Goal: Transaction & Acquisition: Download file/media

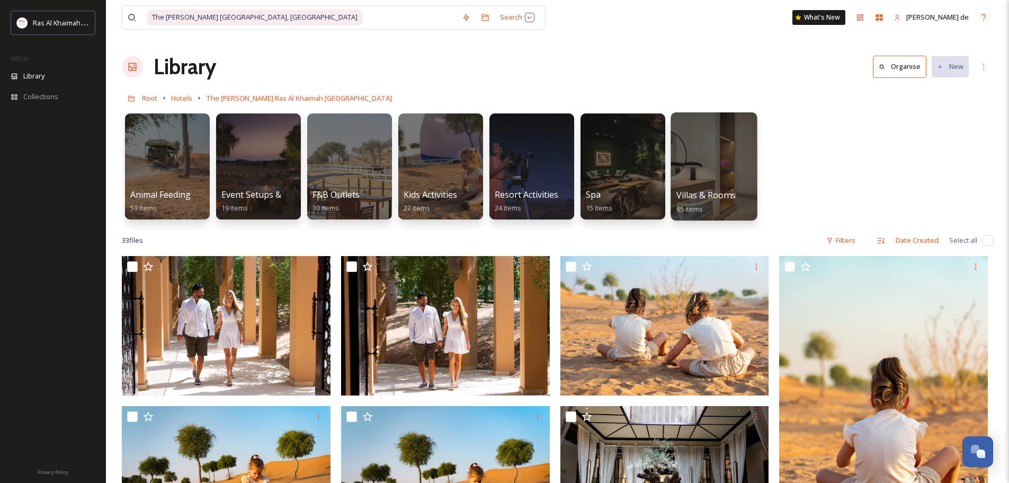
click at [723, 202] on div "Villas & Rooms 65 items" at bounding box center [714, 202] width 76 height 26
click at [704, 164] on div at bounding box center [714, 166] width 86 height 108
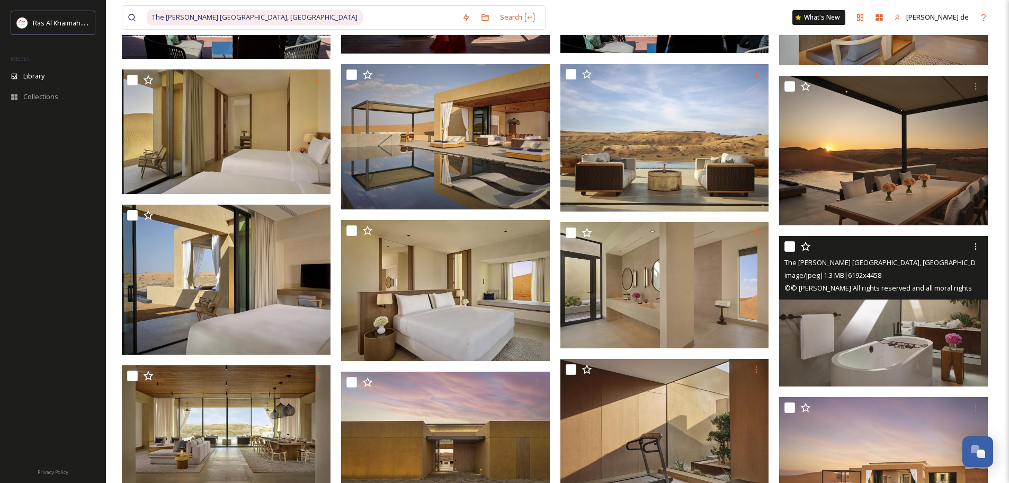
scroll to position [371, 0]
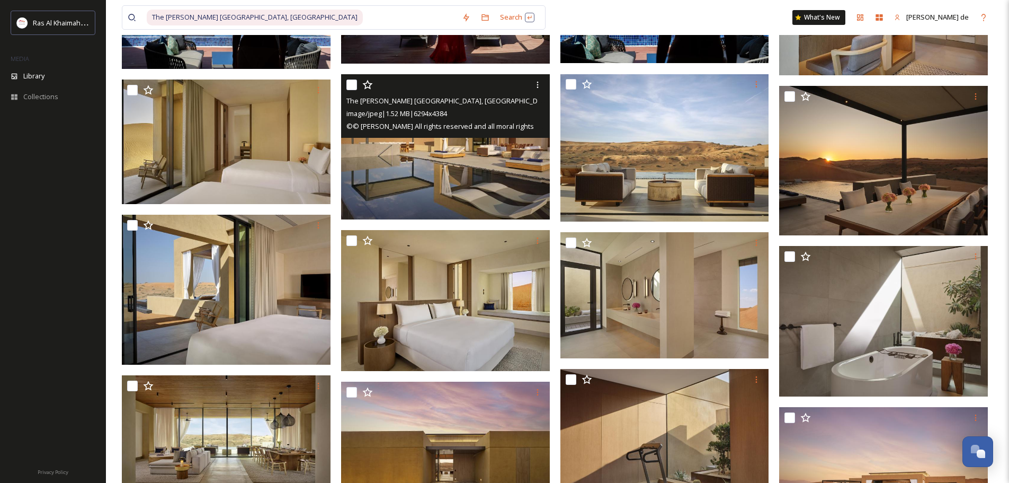
click at [472, 138] on img at bounding box center [445, 147] width 209 height 146
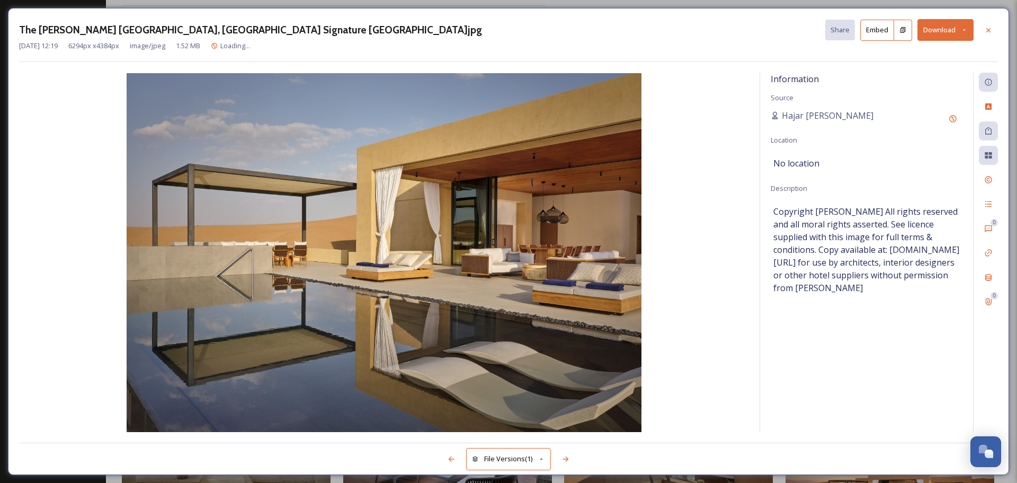
click at [944, 30] on button "Download" at bounding box center [945, 30] width 56 height 22
click at [909, 75] on span "Download Large (2000 x 1393)" at bounding box center [914, 75] width 93 height 10
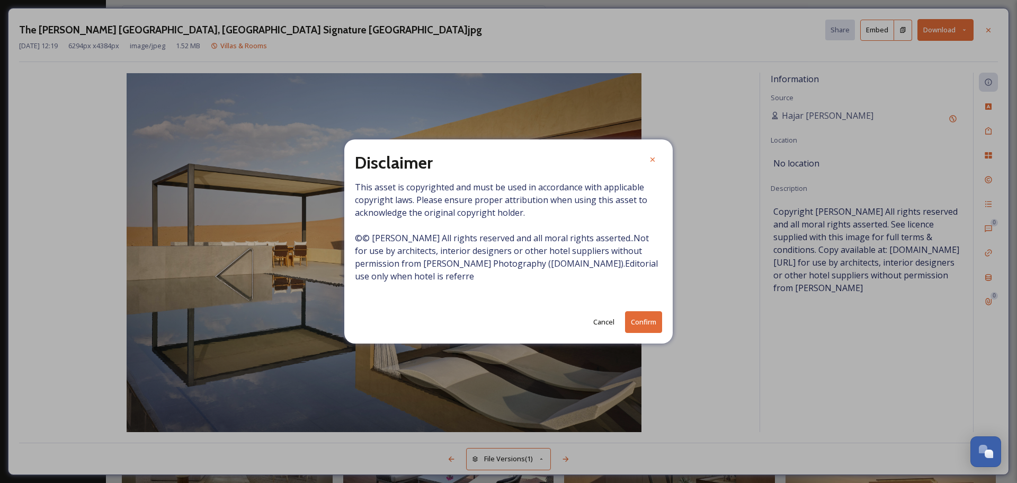
click at [642, 320] on button "Confirm" at bounding box center [643, 322] width 37 height 22
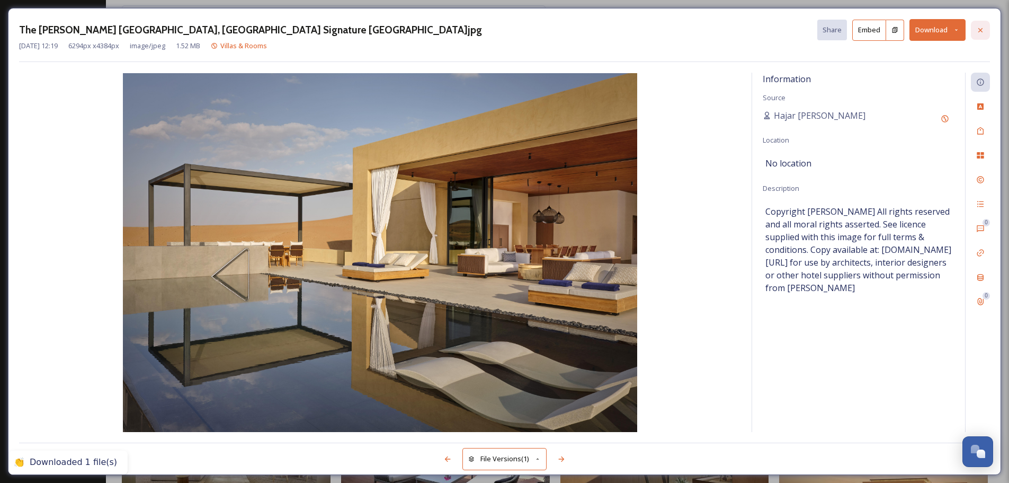
click at [987, 31] on div at bounding box center [980, 30] width 19 height 19
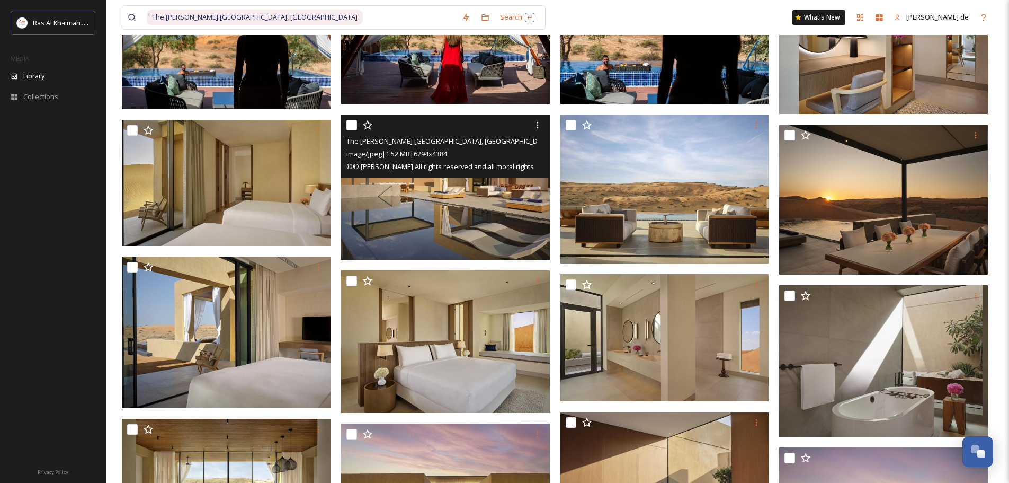
scroll to position [212, 0]
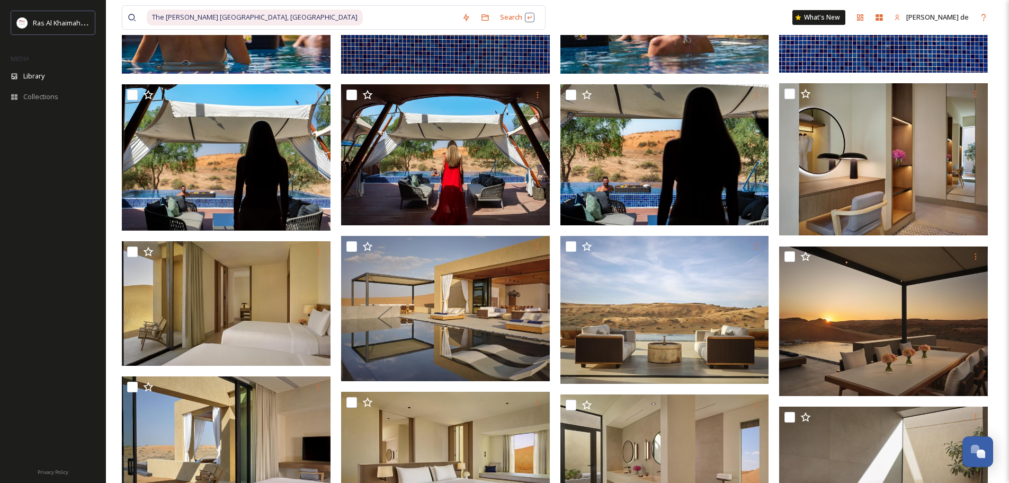
click at [27, 229] on div at bounding box center [53, 291] width 106 height 336
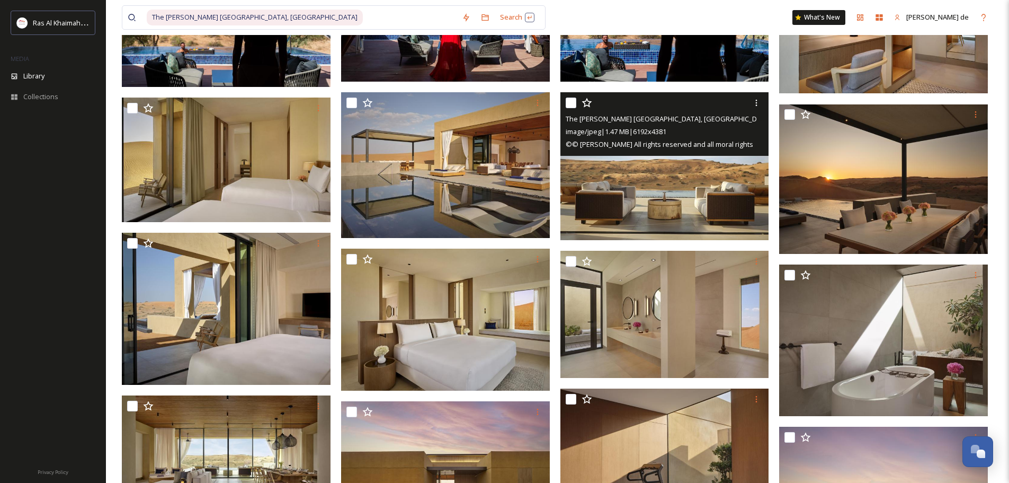
scroll to position [371, 0]
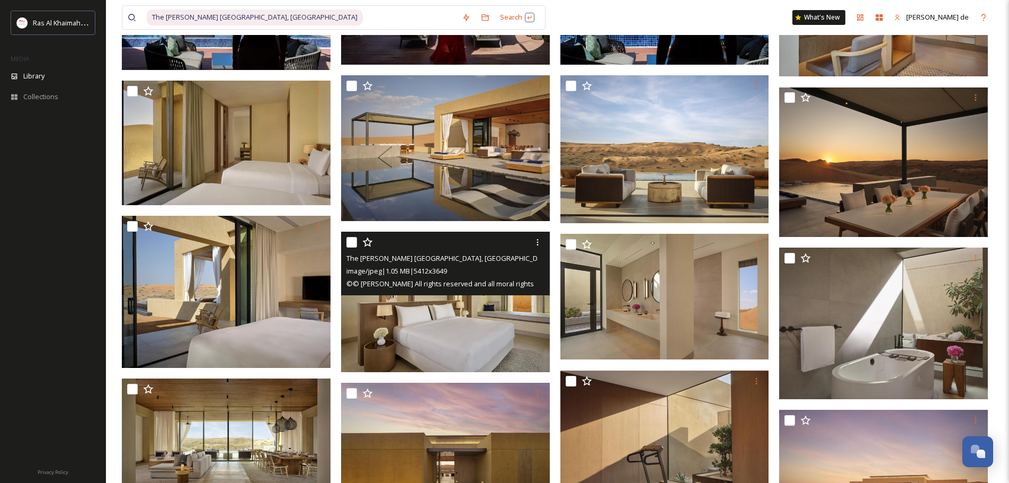
click at [480, 296] on img at bounding box center [445, 301] width 209 height 141
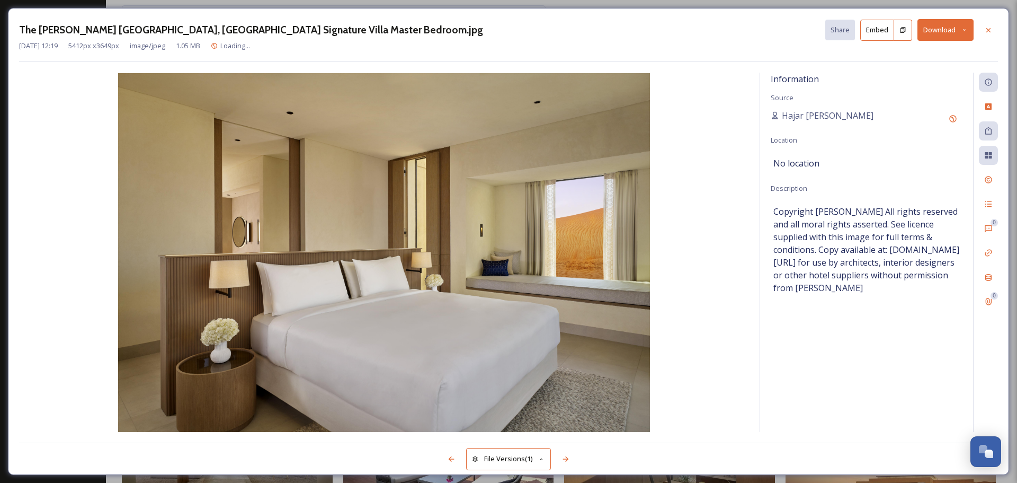
click at [942, 29] on button "Download" at bounding box center [945, 30] width 56 height 22
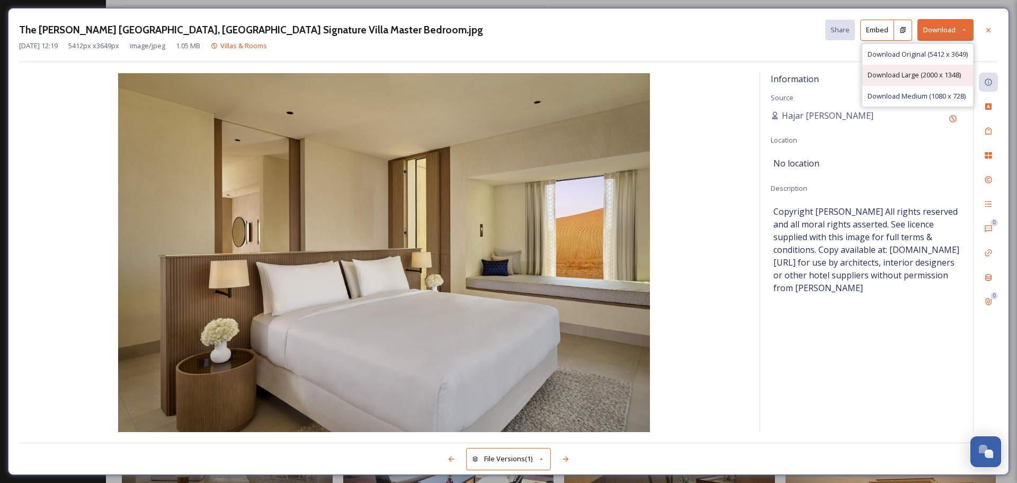
click at [903, 70] on span "Download Large (2000 x 1348)" at bounding box center [914, 75] width 93 height 10
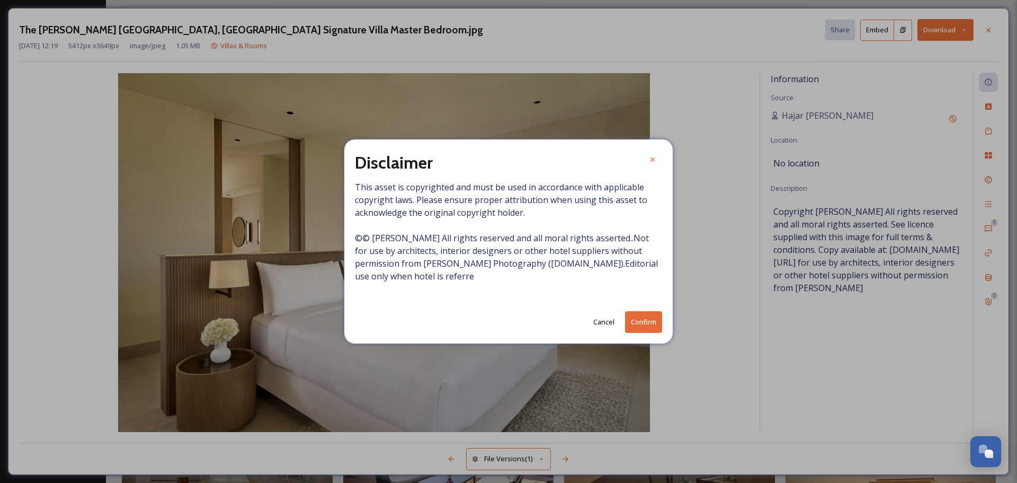
click at [647, 325] on button "Confirm" at bounding box center [643, 322] width 37 height 22
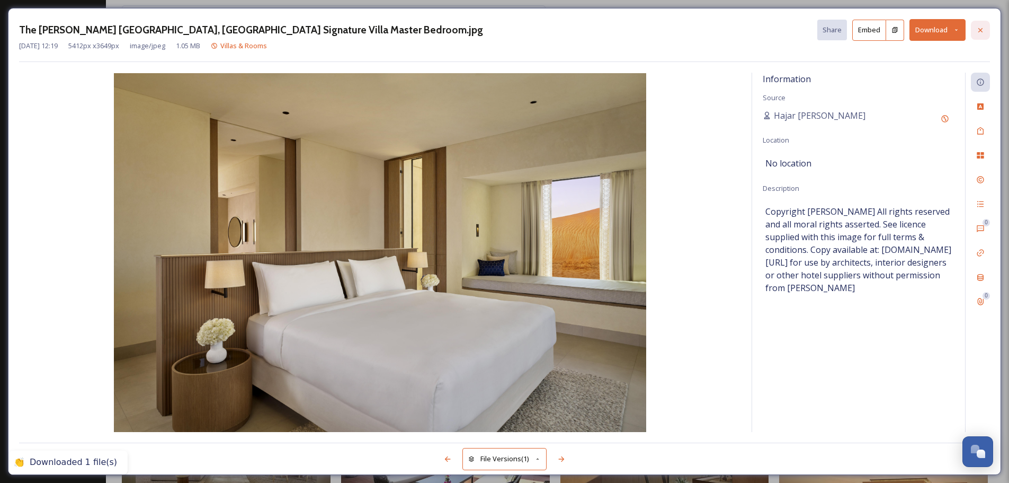
click at [986, 28] on div at bounding box center [980, 30] width 19 height 19
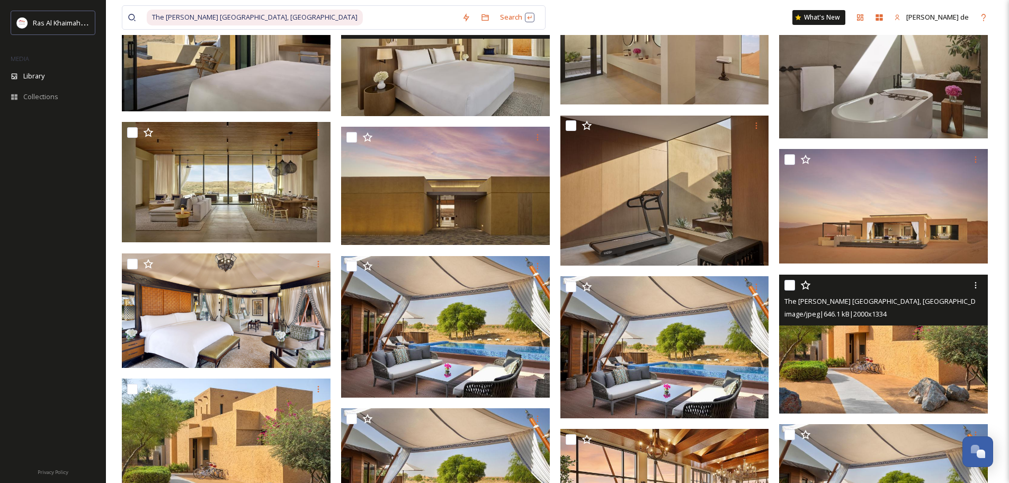
scroll to position [636, 0]
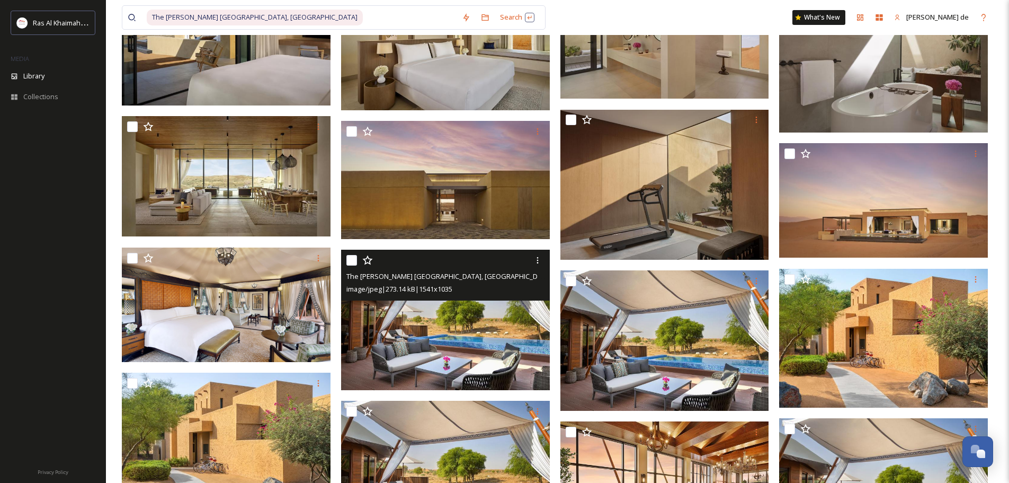
click at [496, 317] on img at bounding box center [445, 320] width 209 height 140
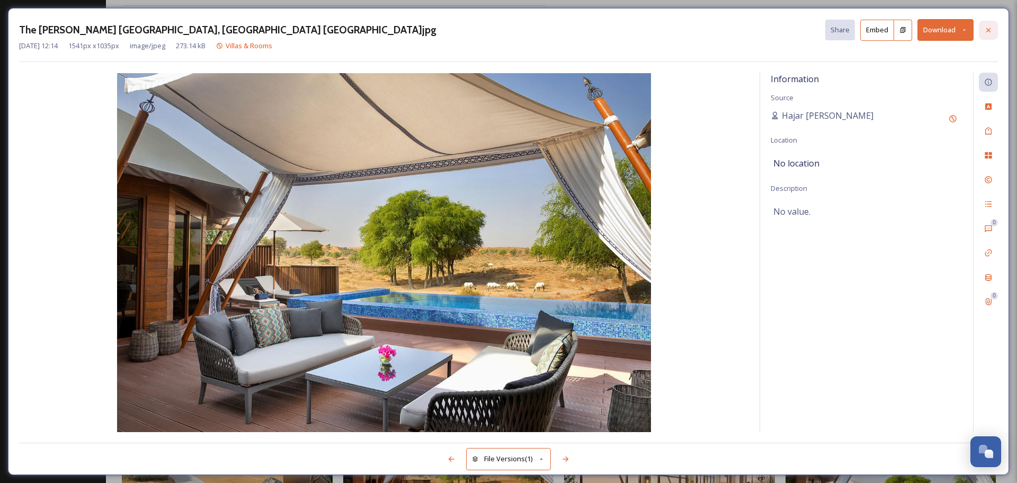
click at [987, 28] on icon at bounding box center [988, 30] width 4 height 4
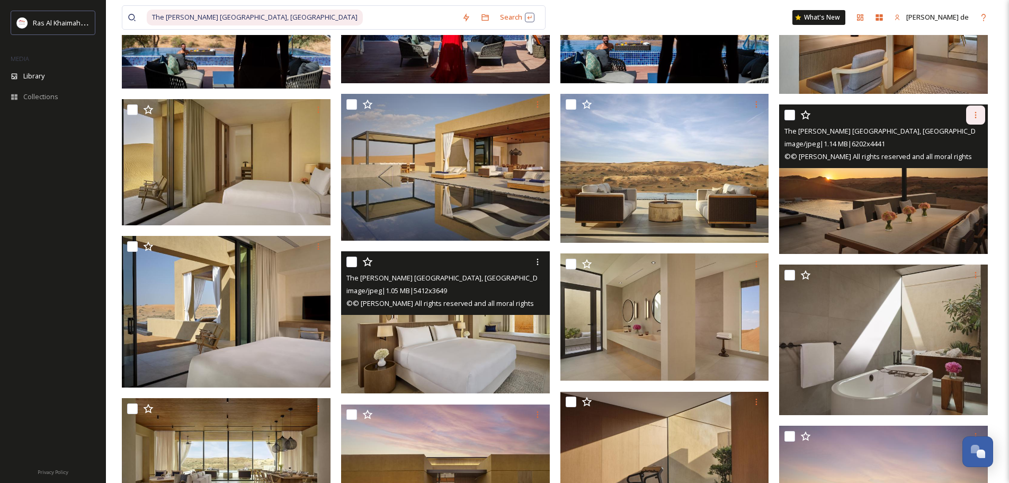
scroll to position [371, 0]
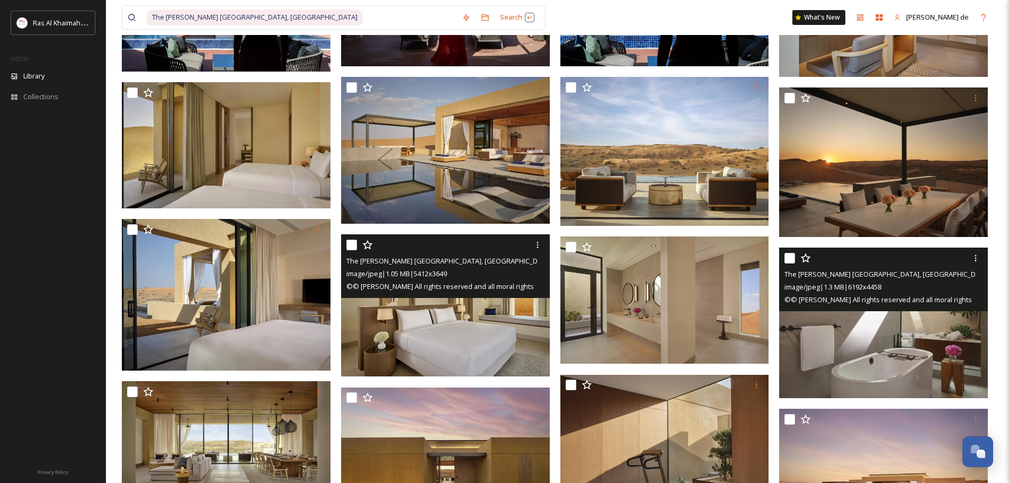
click at [936, 279] on div "The [PERSON_NAME] [GEOGRAPHIC_DATA], [GEOGRAPHIC_DATA] Signature Villa Master B…" at bounding box center [884, 273] width 201 height 13
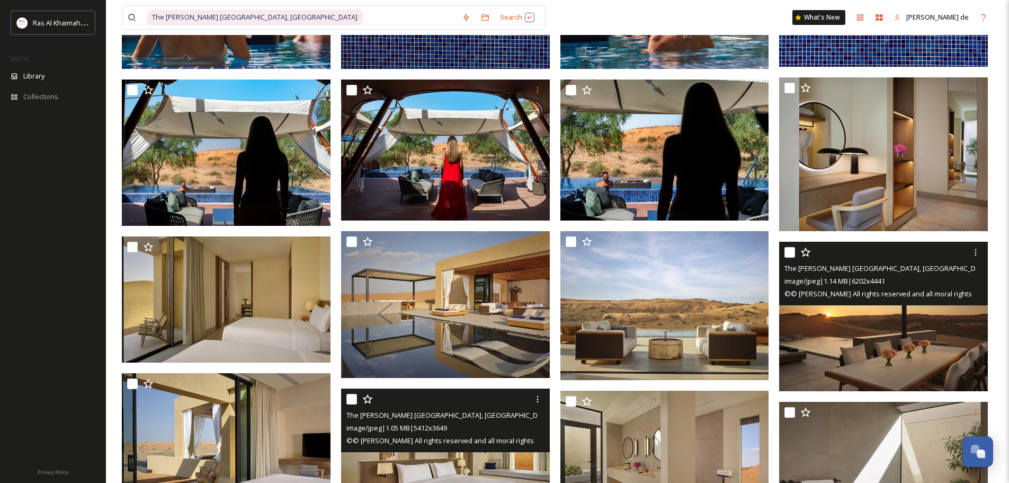
scroll to position [318, 0]
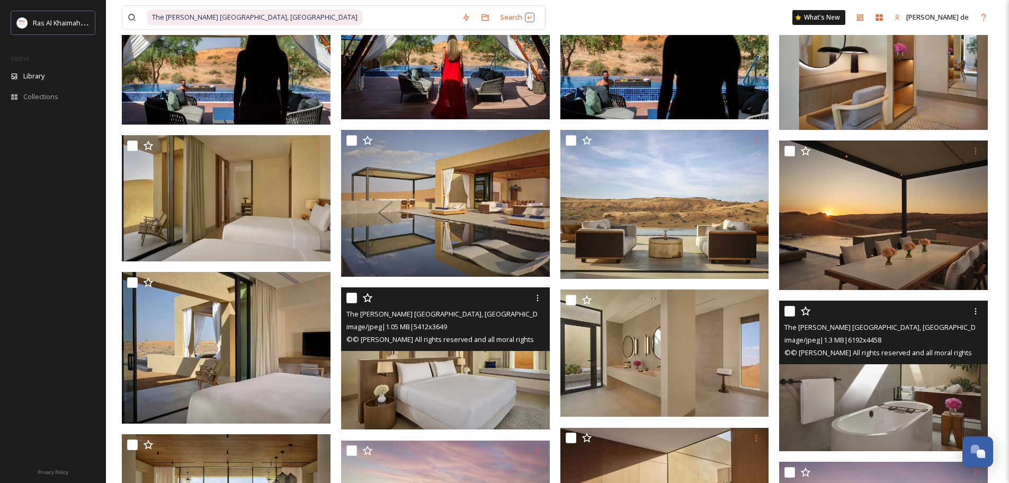
click at [877, 386] on img at bounding box center [883, 375] width 209 height 150
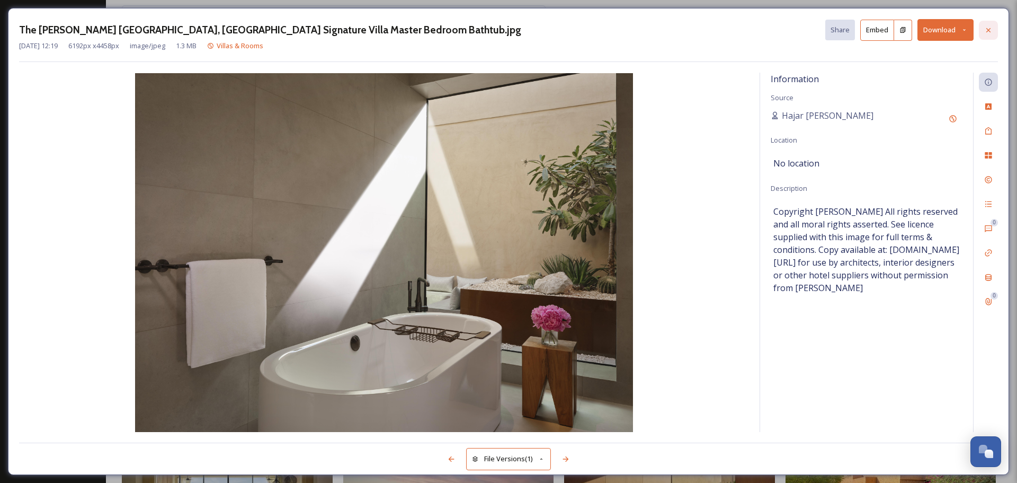
click at [990, 32] on icon at bounding box center [988, 30] width 4 height 4
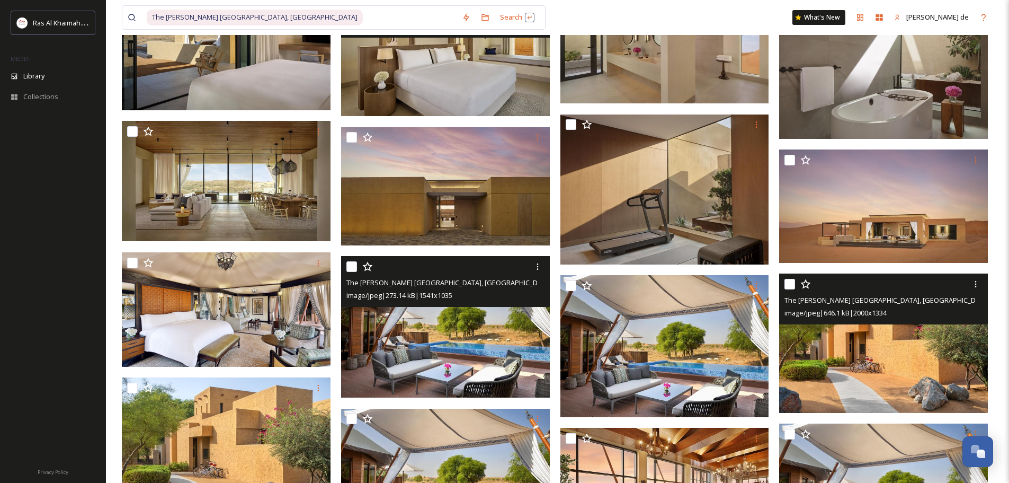
scroll to position [530, 0]
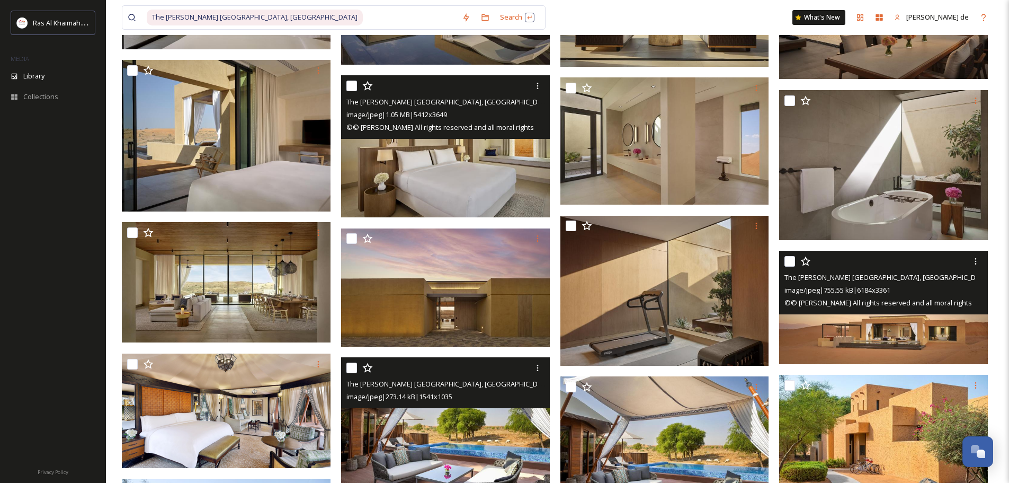
click at [910, 329] on img at bounding box center [883, 307] width 209 height 113
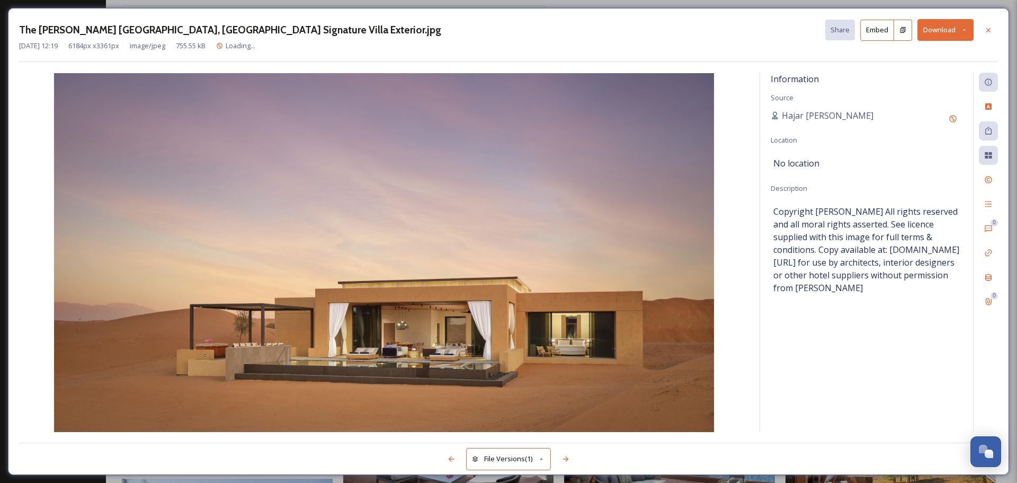
click at [941, 29] on button "Download" at bounding box center [945, 30] width 56 height 22
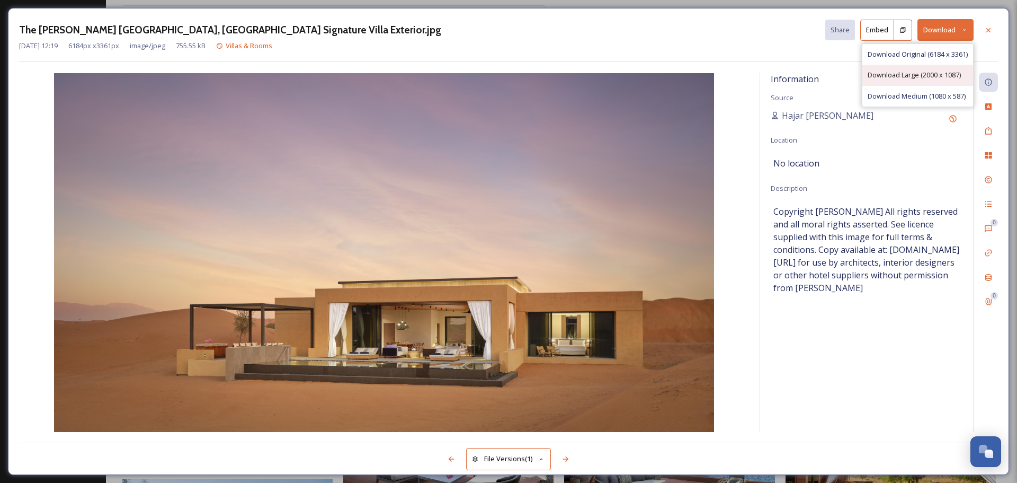
click at [910, 75] on span "Download Large (2000 x 1087)" at bounding box center [914, 75] width 93 height 10
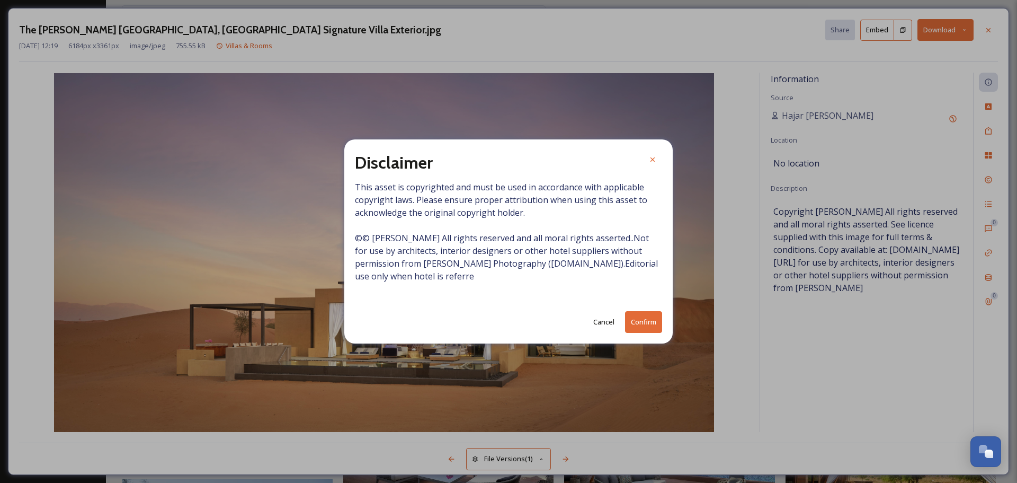
click at [652, 326] on button "Confirm" at bounding box center [643, 322] width 37 height 22
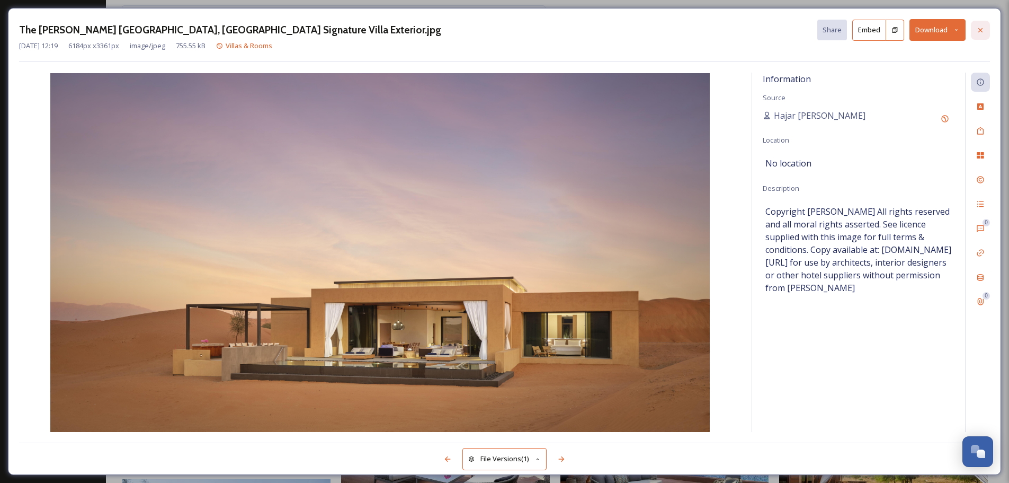
click at [979, 25] on div at bounding box center [980, 30] width 19 height 19
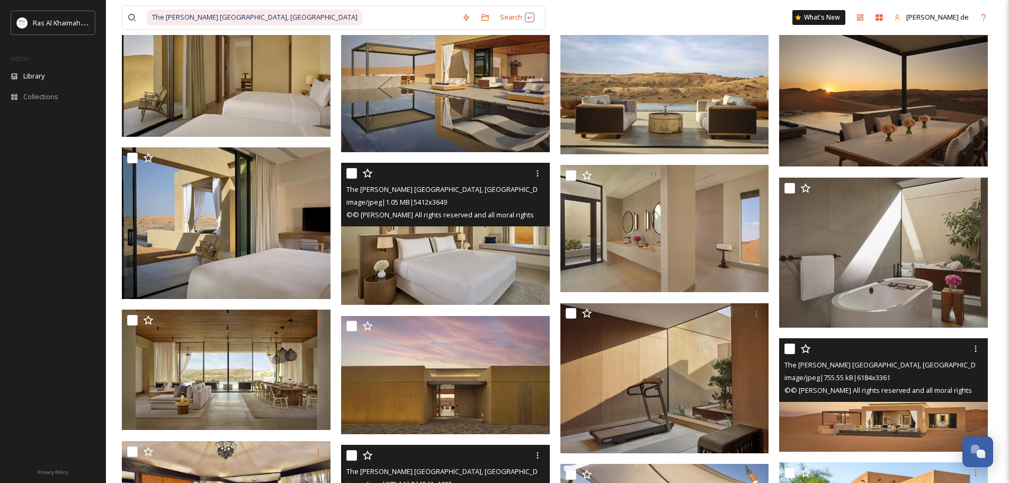
scroll to position [318, 0]
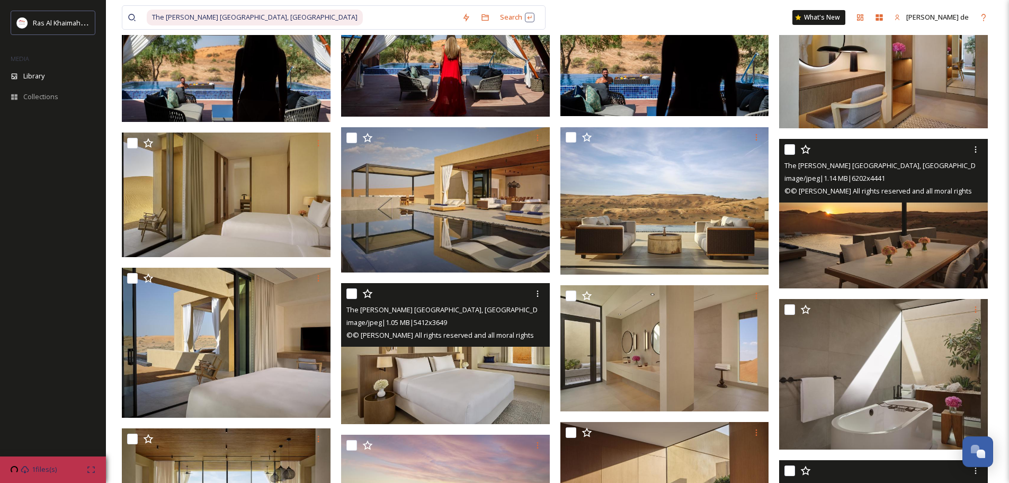
click at [919, 258] on img at bounding box center [883, 213] width 209 height 149
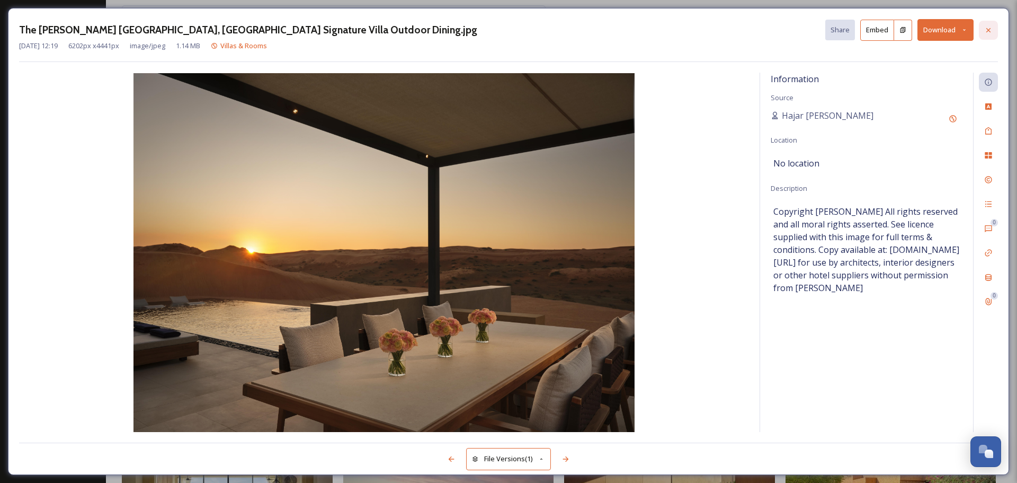
click at [993, 24] on div at bounding box center [988, 30] width 19 height 19
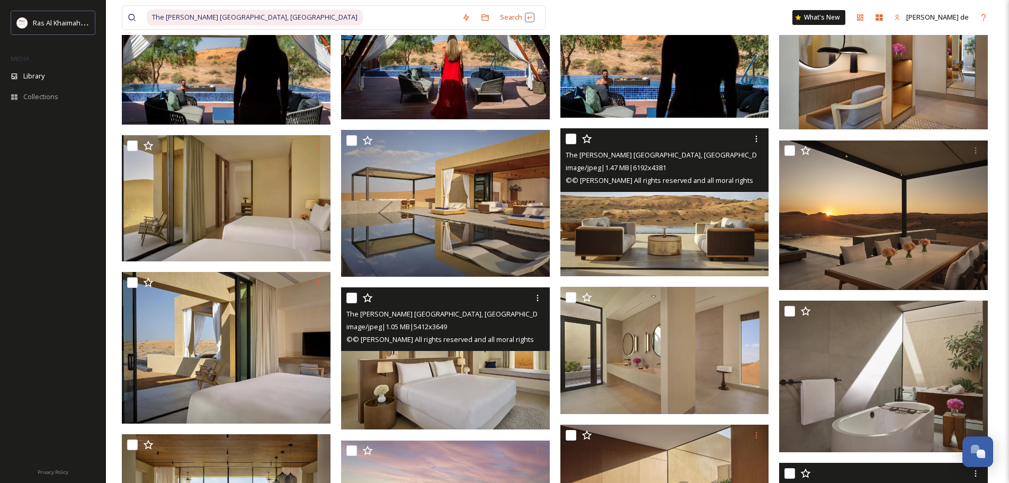
click at [654, 229] on img at bounding box center [664, 202] width 209 height 148
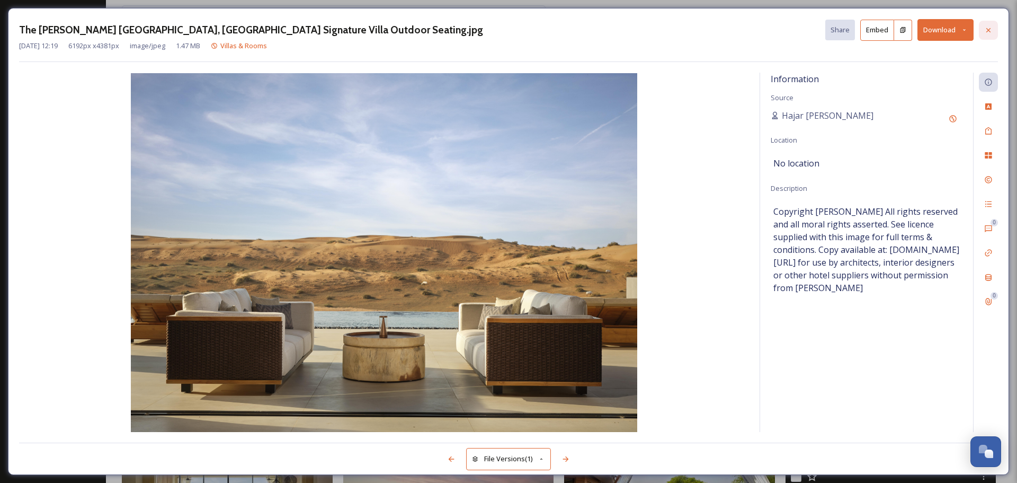
click at [983, 26] on div at bounding box center [988, 30] width 19 height 19
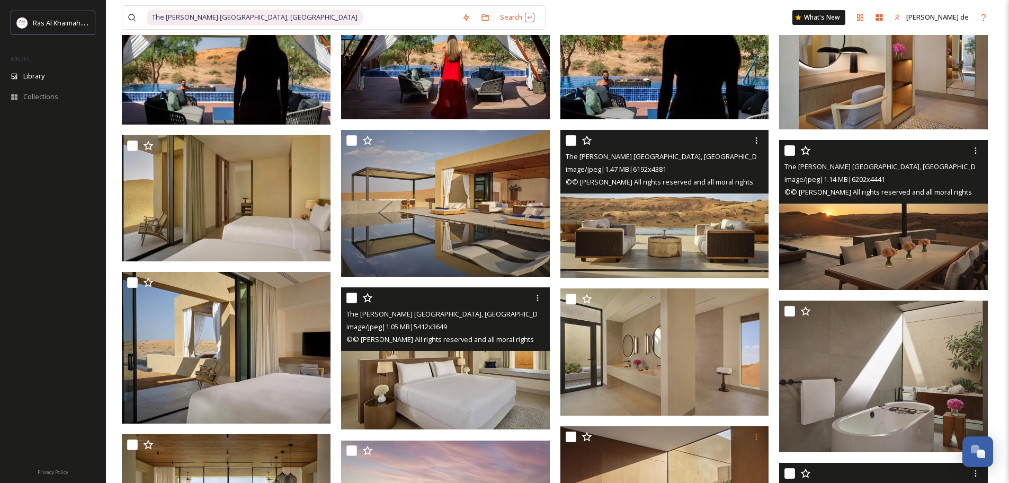
click at [931, 242] on img at bounding box center [883, 214] width 209 height 149
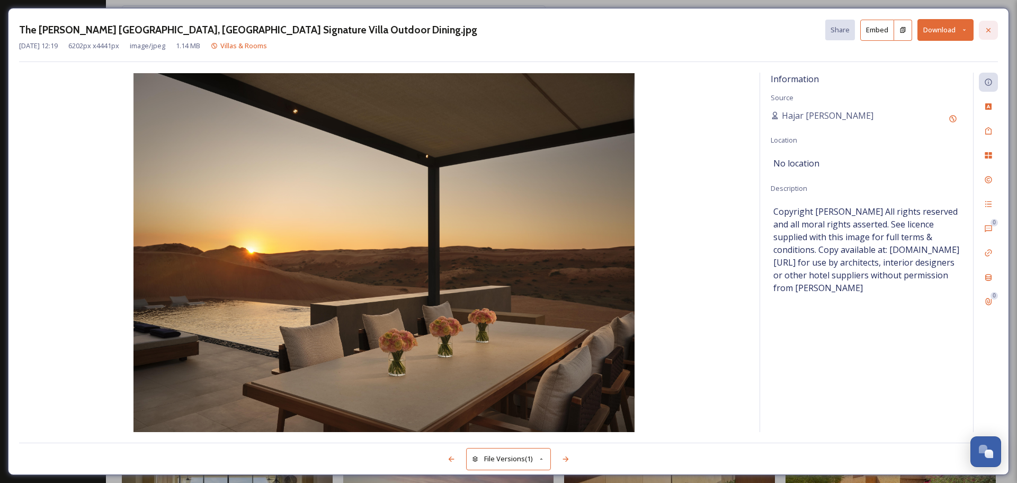
click at [989, 24] on div at bounding box center [988, 30] width 19 height 19
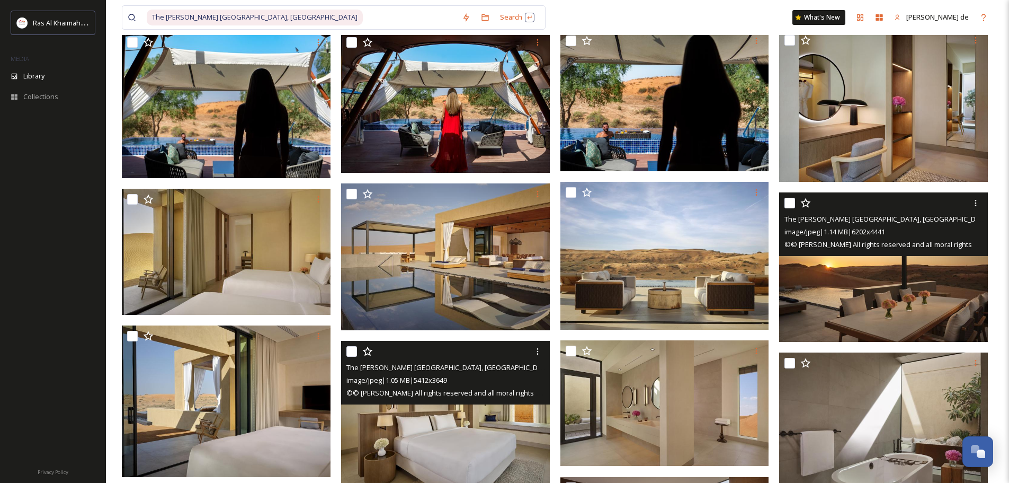
scroll to position [265, 0]
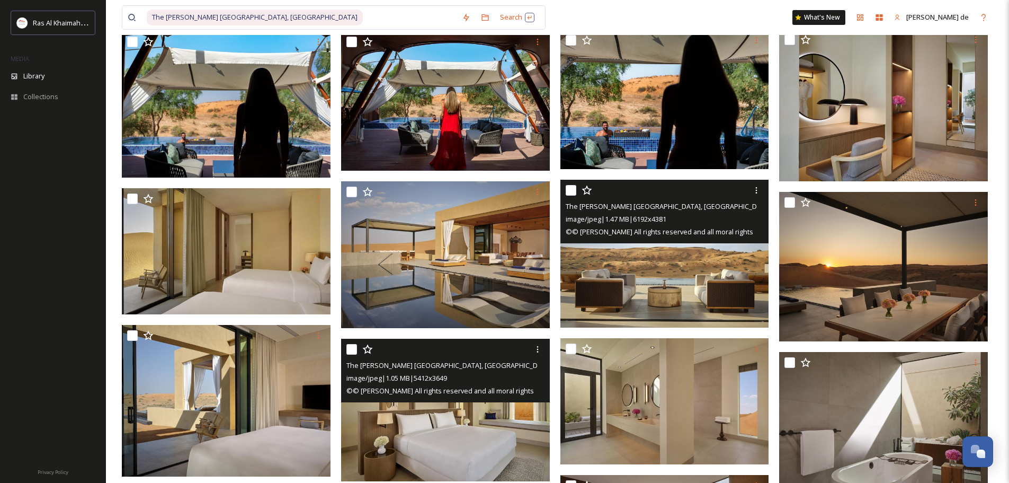
click at [671, 306] on img at bounding box center [664, 254] width 209 height 148
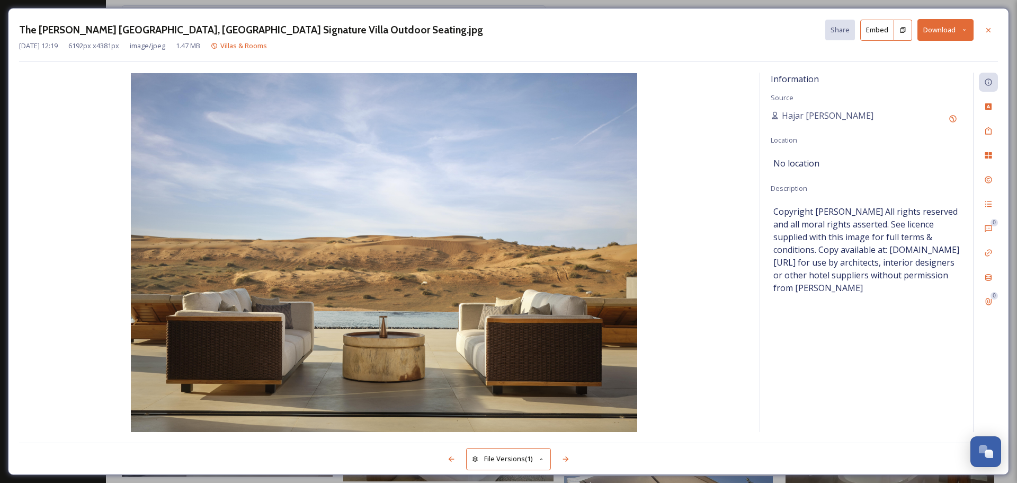
click at [935, 34] on button "Download" at bounding box center [945, 30] width 56 height 22
click at [909, 73] on span "Download Large (2000 x 1415)" at bounding box center [914, 75] width 93 height 10
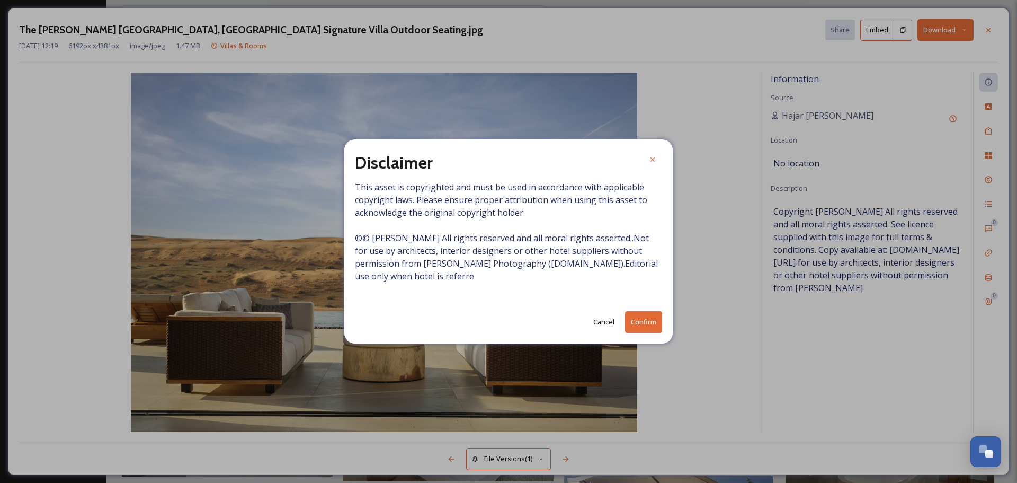
click at [630, 320] on button "Confirm" at bounding box center [643, 322] width 37 height 22
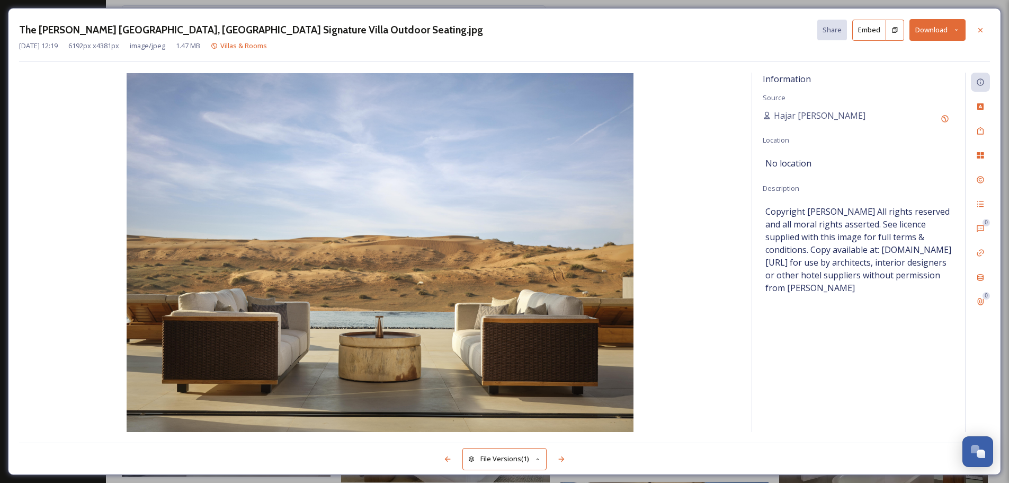
click at [990, 27] on div "The [PERSON_NAME] [GEOGRAPHIC_DATA], [GEOGRAPHIC_DATA] Signature Villa Outdoor …" at bounding box center [504, 241] width 993 height 467
click at [986, 29] on div at bounding box center [980, 30] width 19 height 19
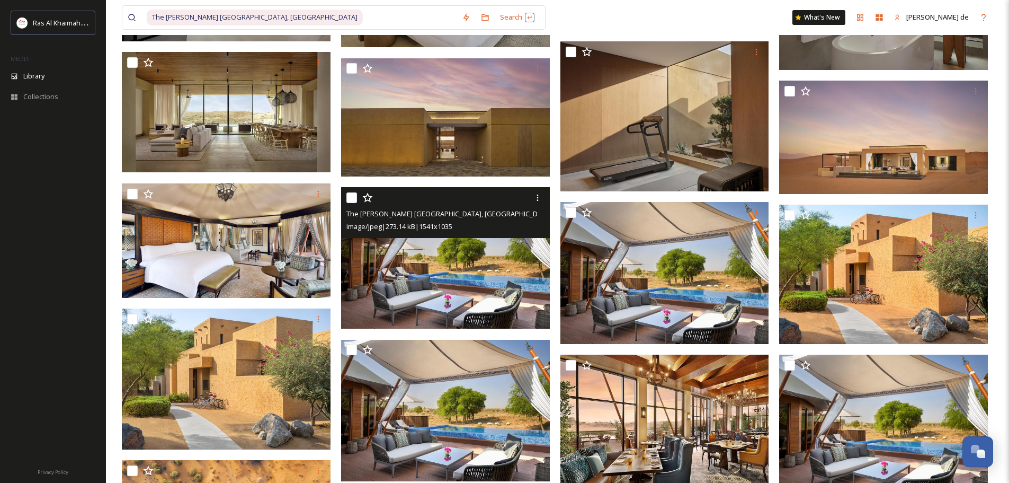
scroll to position [552, 0]
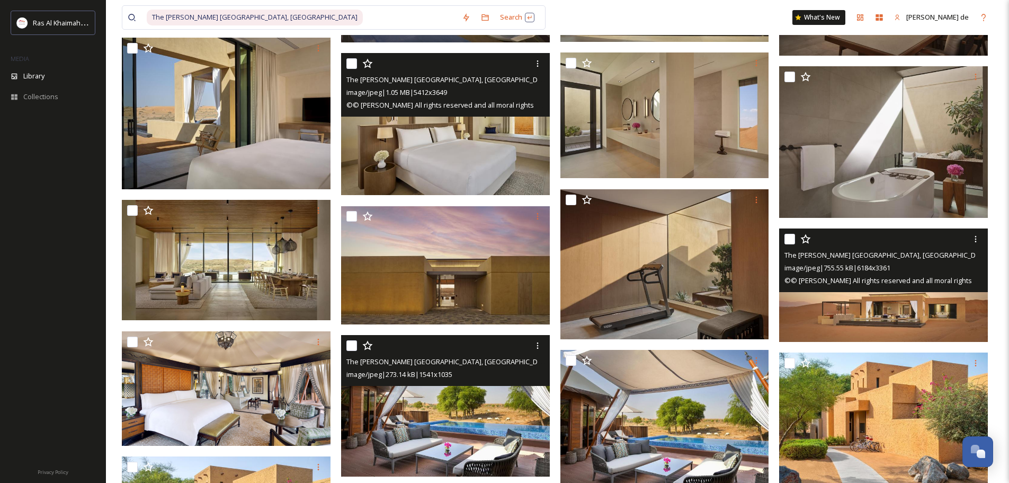
click at [857, 302] on img at bounding box center [883, 284] width 209 height 113
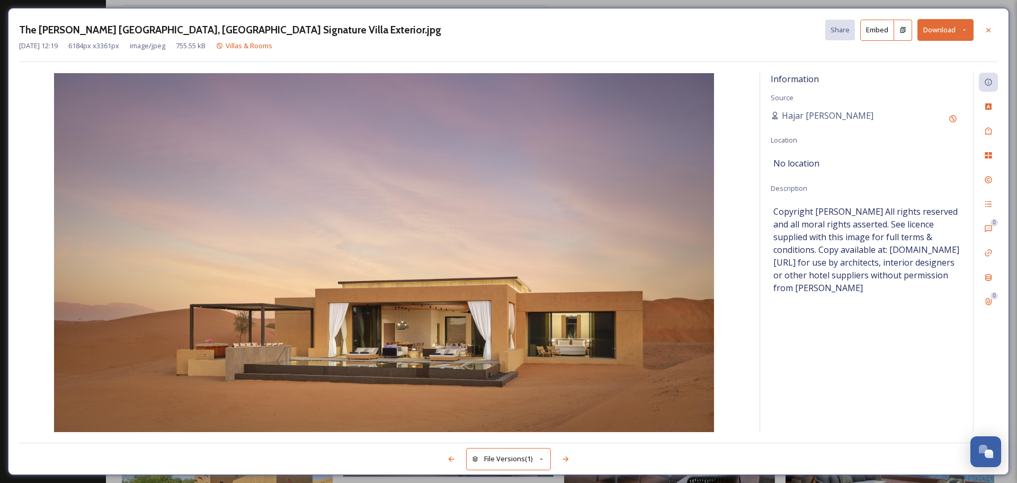
click at [941, 30] on button "Download" at bounding box center [945, 30] width 56 height 22
click at [923, 69] on div "Download Large (2000 x 1087)" at bounding box center [917, 75] width 111 height 21
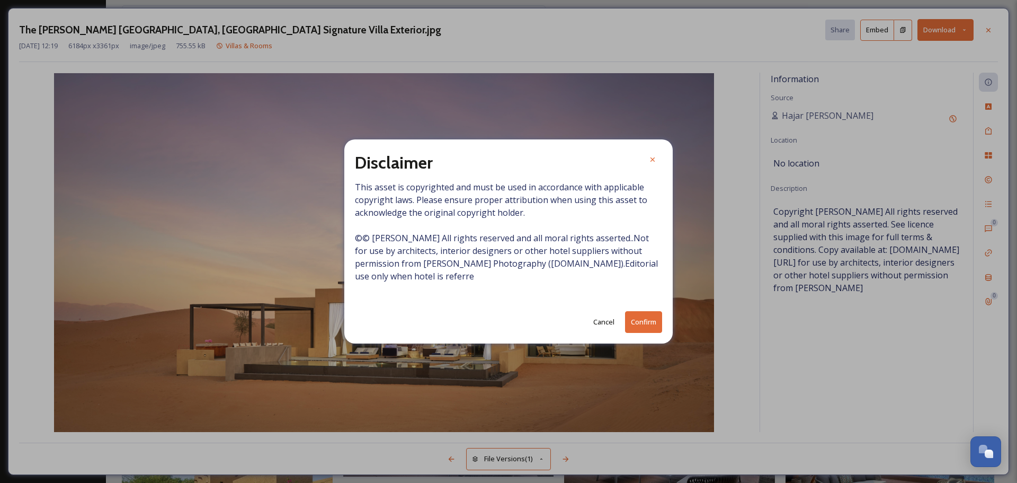
click at [644, 321] on button "Confirm" at bounding box center [643, 322] width 37 height 22
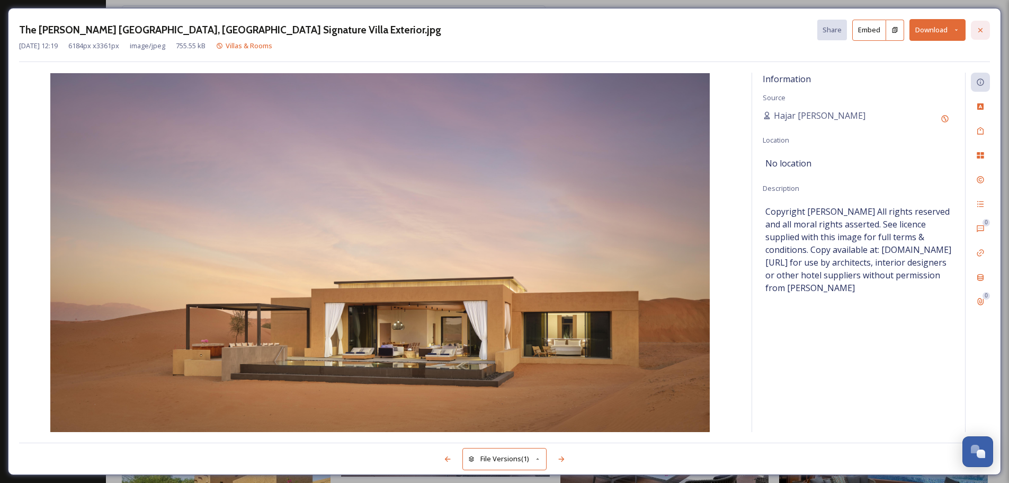
click at [983, 30] on icon at bounding box center [980, 30] width 8 height 8
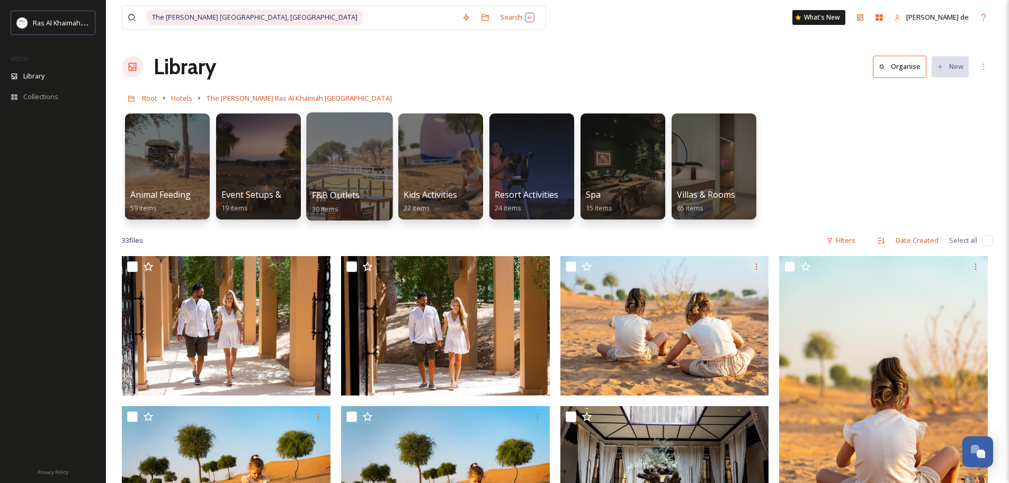
click at [354, 203] on div "F&B Outlets 30 items" at bounding box center [350, 202] width 76 height 26
click at [370, 184] on div at bounding box center [349, 166] width 86 height 108
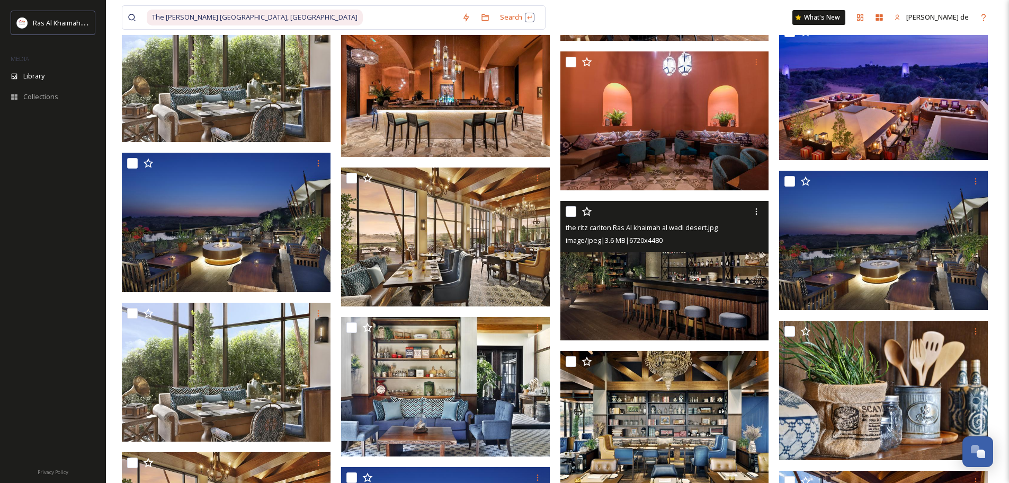
scroll to position [318, 0]
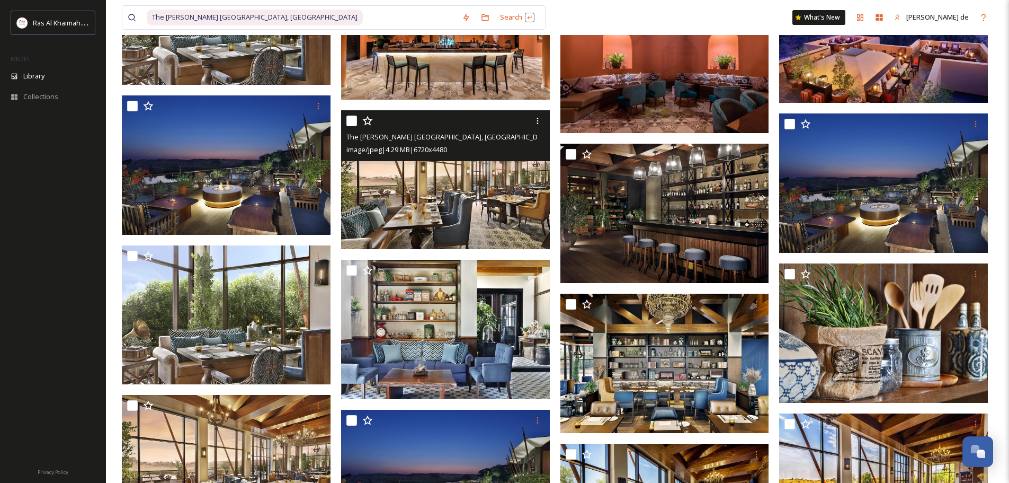
click at [489, 207] on img at bounding box center [445, 179] width 209 height 139
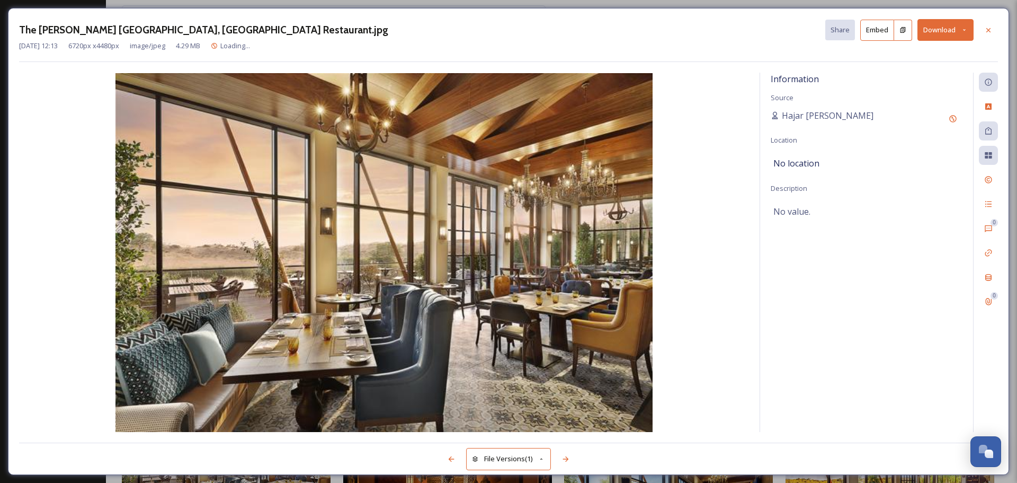
click at [948, 29] on button "Download" at bounding box center [945, 30] width 56 height 22
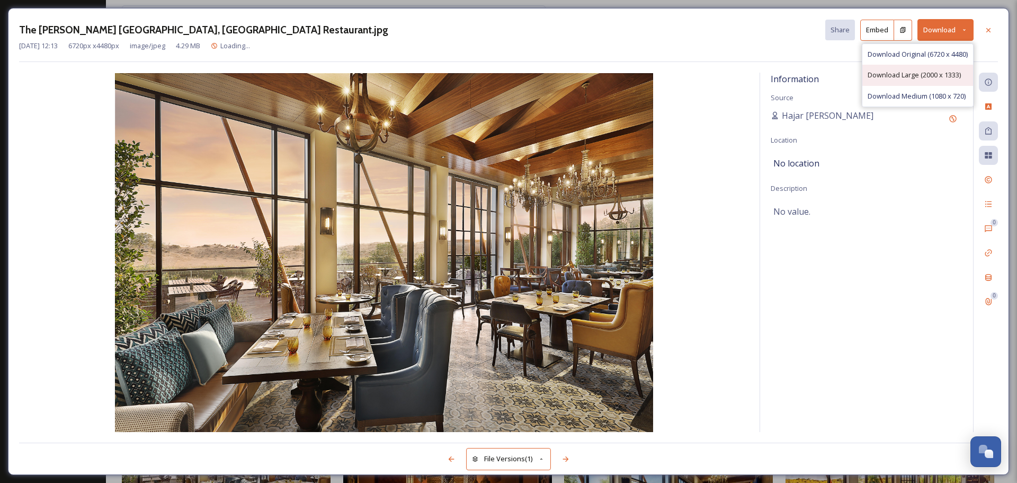
click at [911, 73] on span "Download Large (2000 x 1333)" at bounding box center [914, 75] width 93 height 10
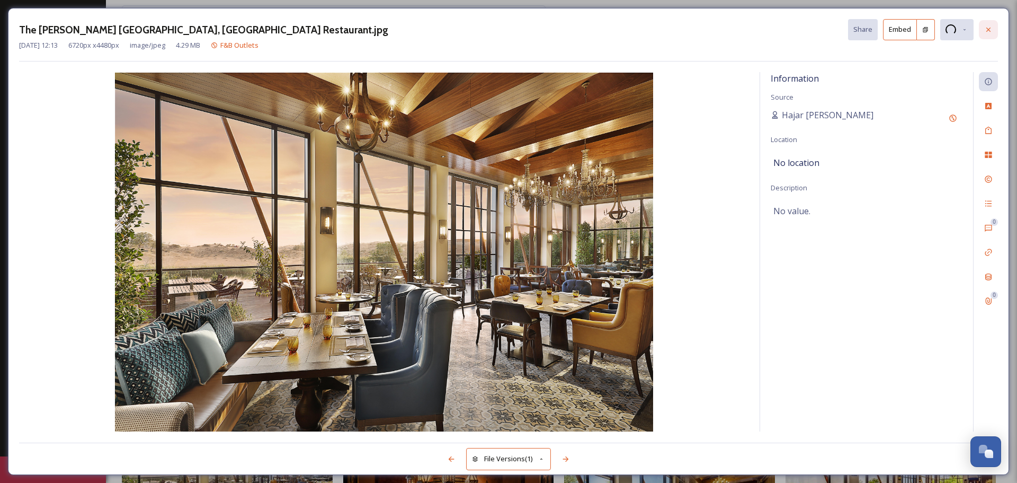
click at [987, 25] on icon at bounding box center [988, 29] width 8 height 8
